Goal: Find specific page/section: Find specific page/section

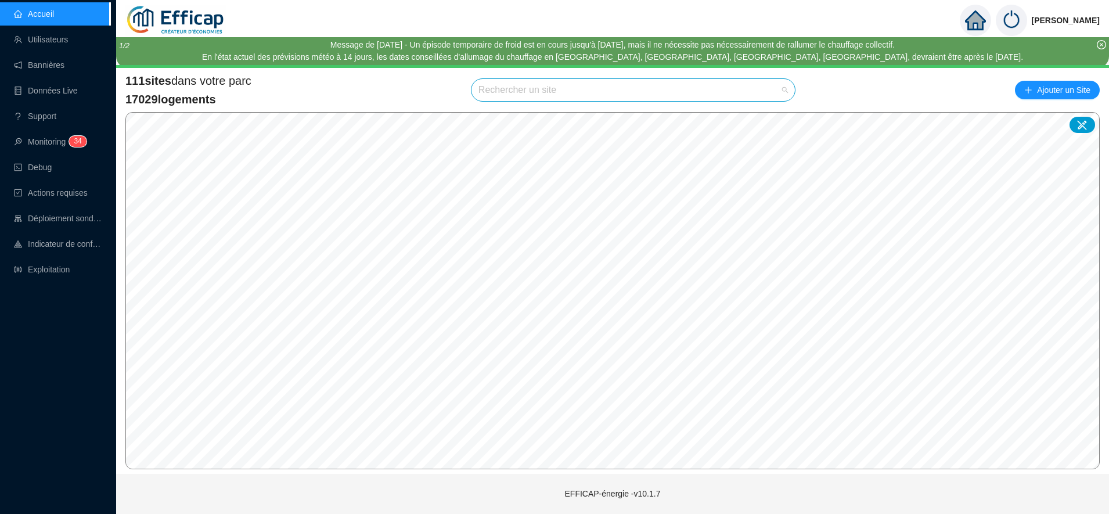
click at [492, 95] on input "search" at bounding box center [627, 90] width 299 height 22
type input "alber"
click at [780, 118] on div at bounding box center [773, 117] width 27 height 17
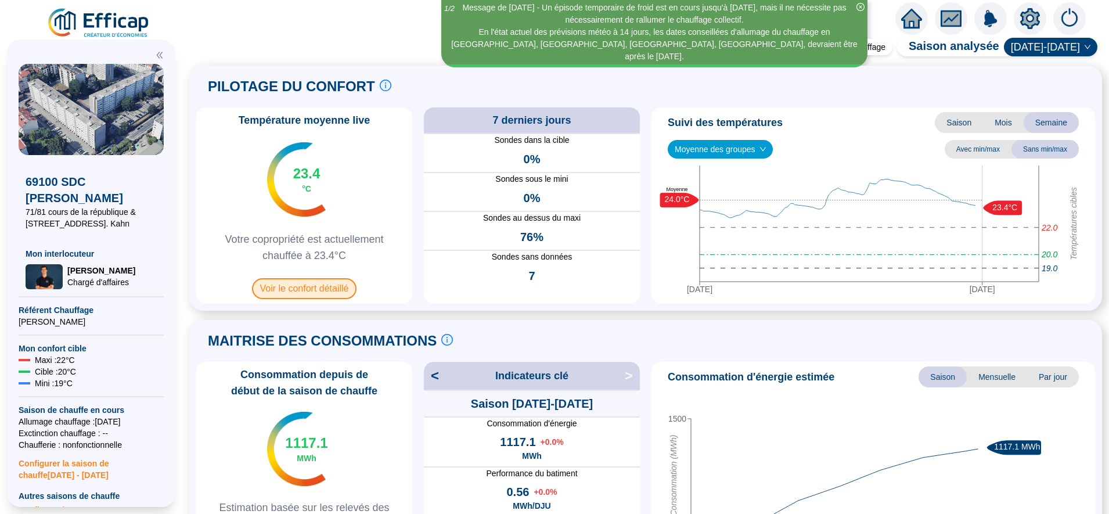
click at [305, 291] on span "Voir le confort détaillé" at bounding box center [304, 288] width 105 height 21
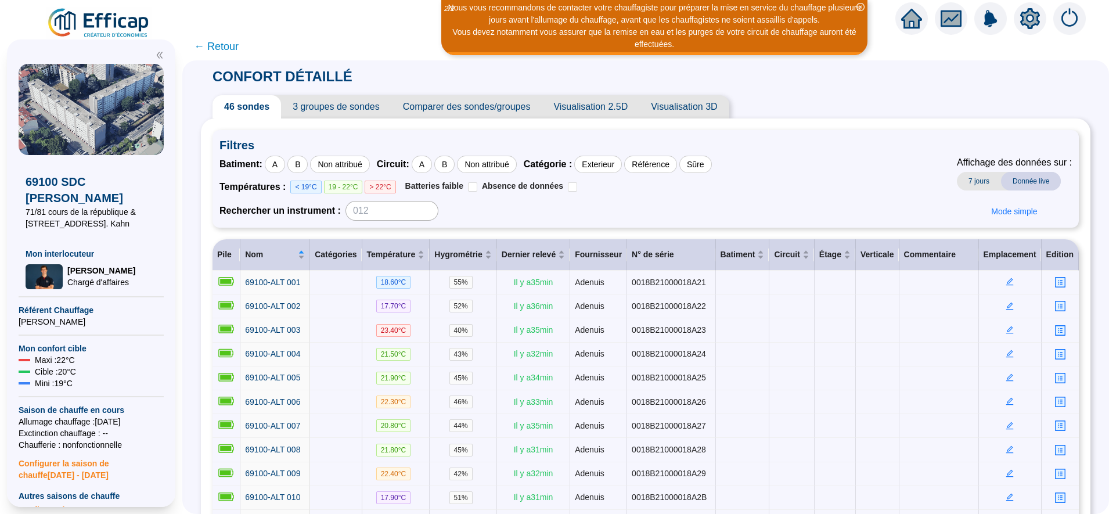
click at [236, 45] on span "← Retour" at bounding box center [216, 46] width 45 height 16
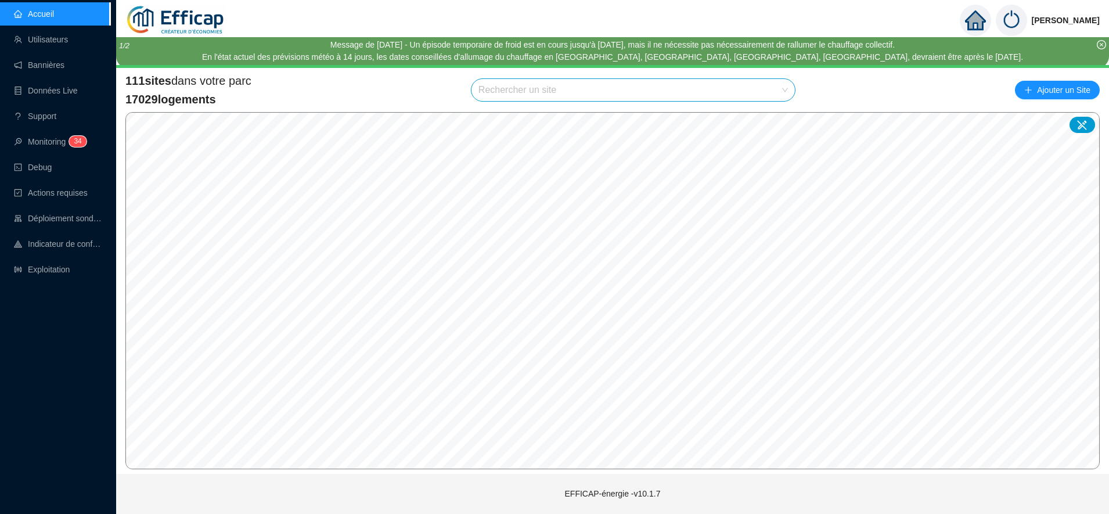
click at [506, 95] on input "search" at bounding box center [627, 90] width 299 height 22
type input "chardo"
click at [769, 117] on div at bounding box center [773, 117] width 27 height 17
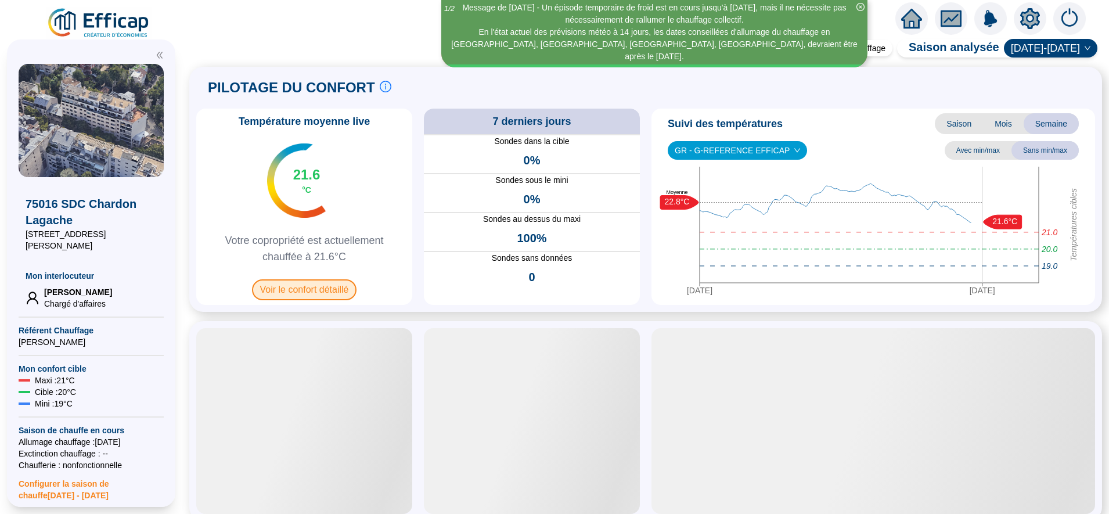
click at [319, 292] on span "Voir le confort détaillé" at bounding box center [304, 289] width 105 height 21
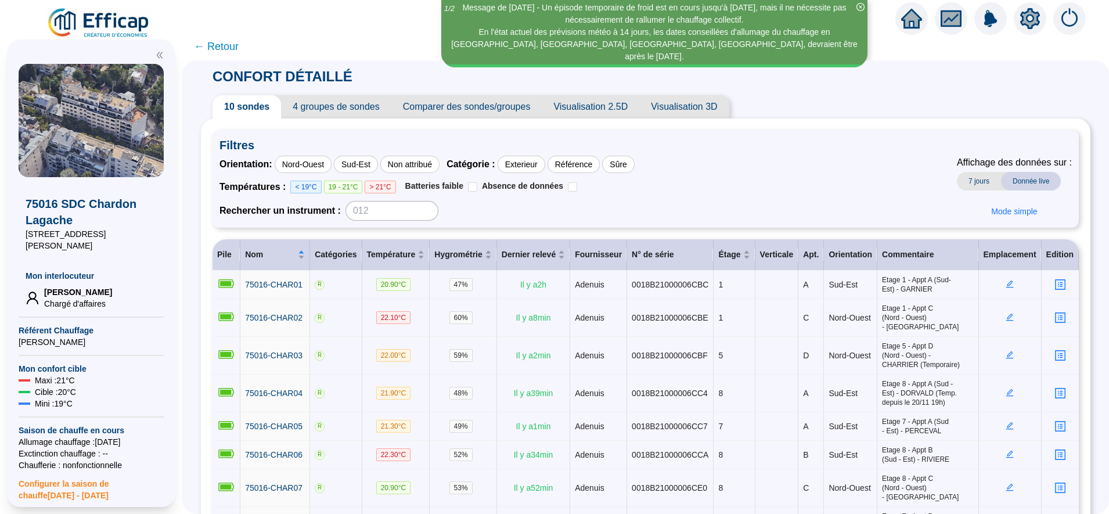
click at [336, 104] on span "4 groupes de sondes" at bounding box center [336, 106] width 110 height 23
